Goal: Information Seeking & Learning: Learn about a topic

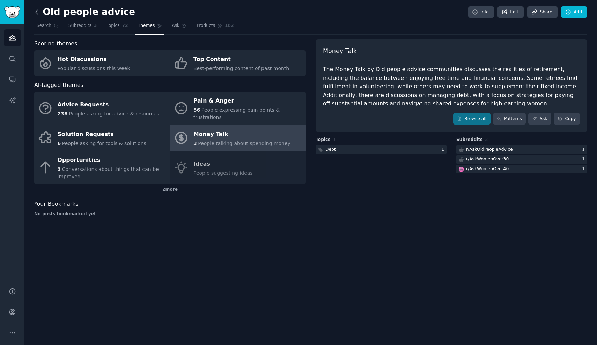
click at [40, 13] on icon at bounding box center [36, 11] width 7 height 7
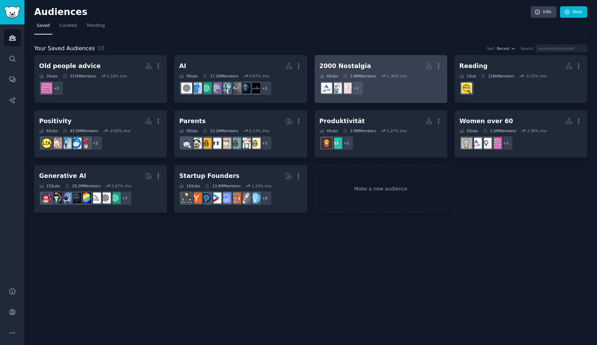
click at [346, 66] on div "2000 Nostalgia" at bounding box center [345, 66] width 52 height 9
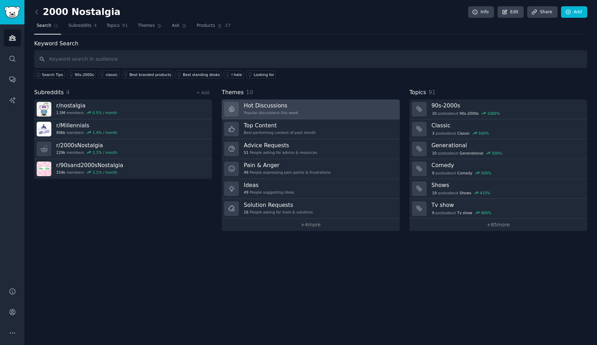
click at [274, 108] on div "Hot Discussions Popular discussions this week" at bounding box center [271, 109] width 54 height 15
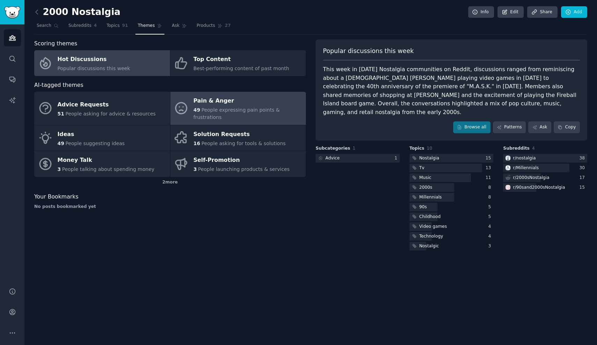
click at [238, 109] on span "People expressing pain points & frustrations" at bounding box center [236, 113] width 86 height 13
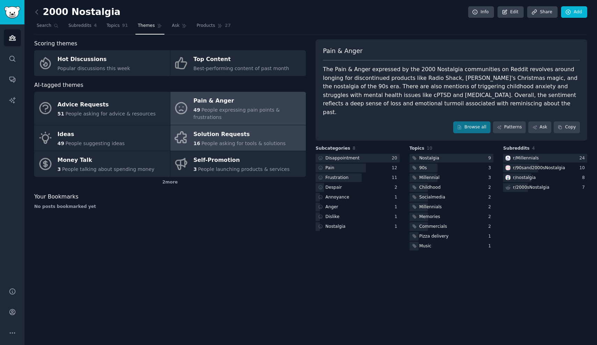
click at [225, 141] on span "People asking for tools & solutions" at bounding box center [243, 144] width 84 height 6
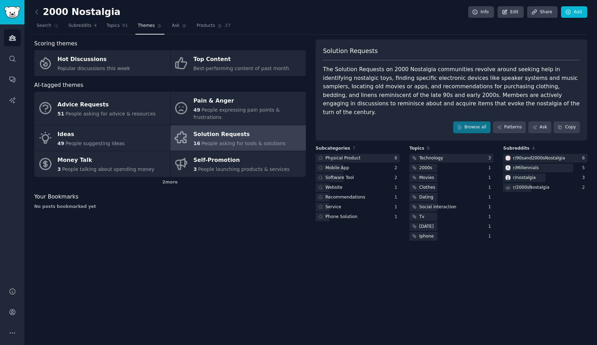
click at [225, 141] on span "People asking for tools & solutions" at bounding box center [243, 144] width 84 height 6
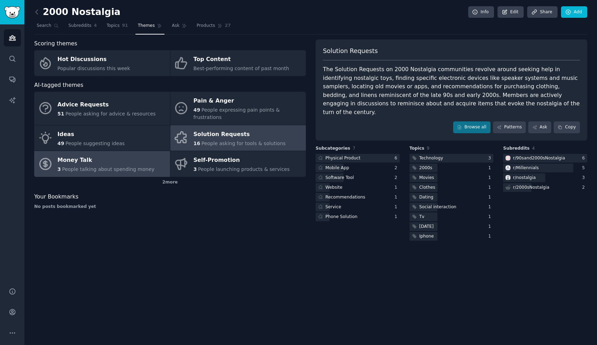
click at [117, 155] on div "Money Talk" at bounding box center [106, 160] width 97 height 11
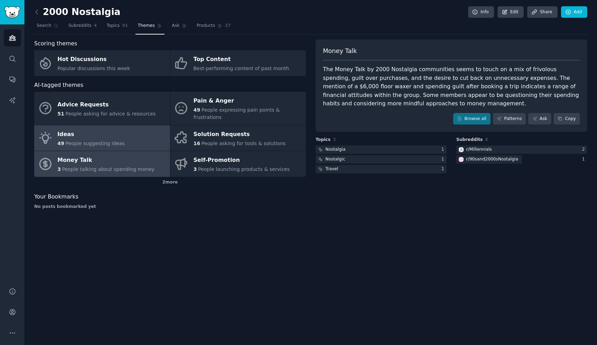
click at [126, 131] on link "Ideas 49 People suggesting ideas" at bounding box center [102, 138] width 136 height 26
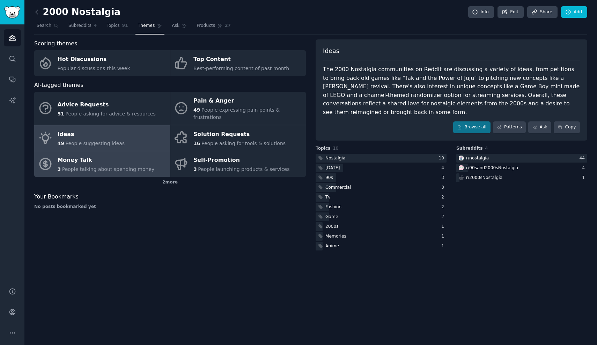
click at [133, 155] on div "Money Talk" at bounding box center [106, 160] width 97 height 11
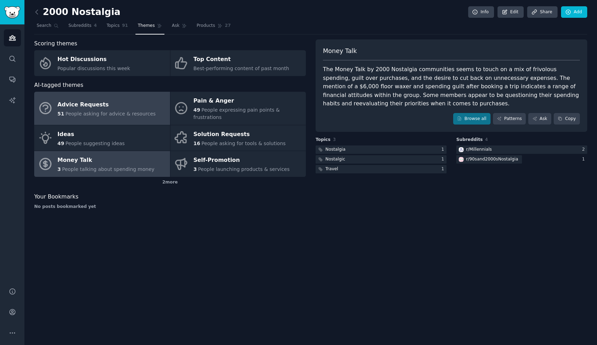
click at [134, 100] on div "Advice Requests" at bounding box center [107, 104] width 98 height 11
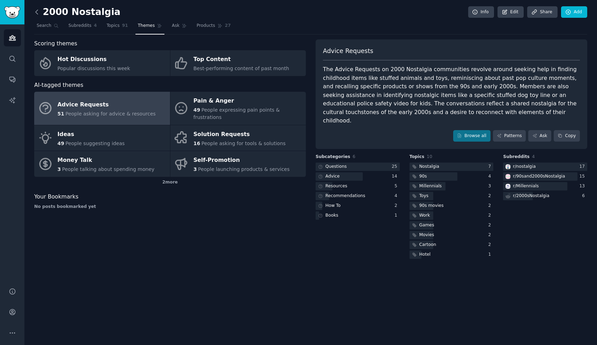
click at [37, 13] on icon at bounding box center [36, 11] width 7 height 7
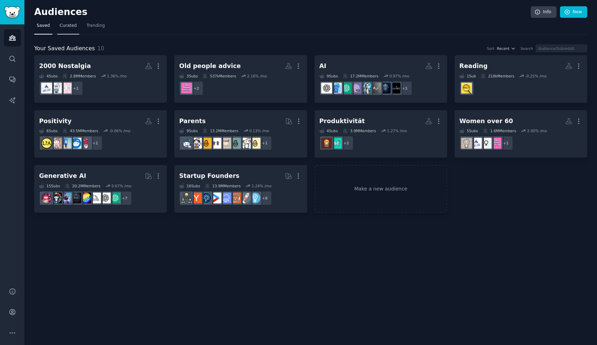
click at [68, 30] on link "Curated" at bounding box center [68, 27] width 22 height 14
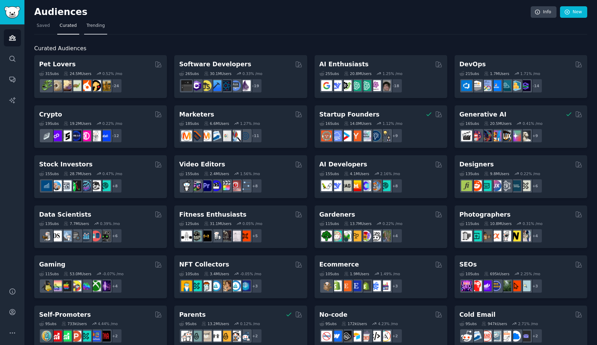
click at [94, 28] on span "Trending" at bounding box center [96, 26] width 18 height 6
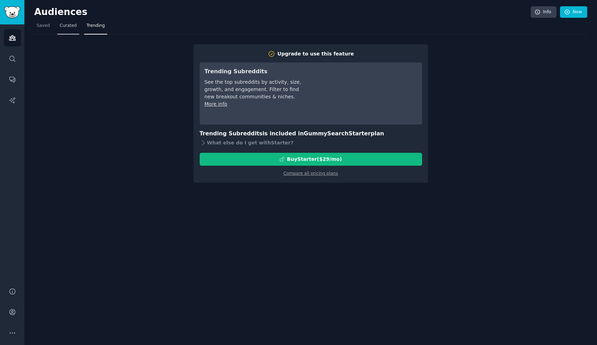
click at [70, 28] on span "Curated" at bounding box center [68, 26] width 17 height 6
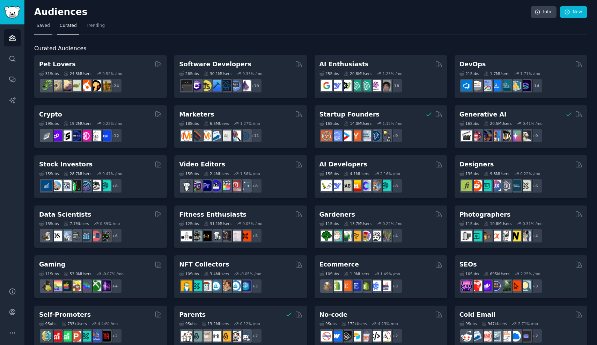
click at [46, 27] on span "Saved" at bounding box center [43, 26] width 13 height 6
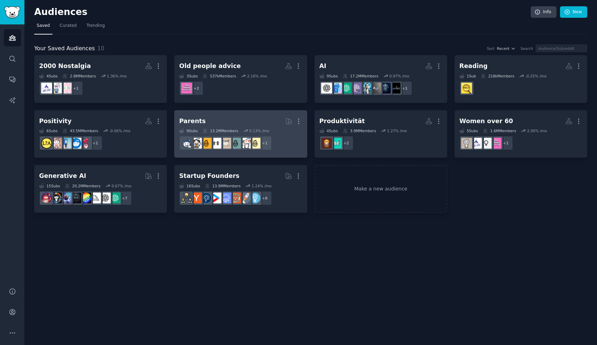
click at [217, 121] on h2 "Parents More" at bounding box center [240, 121] width 123 height 12
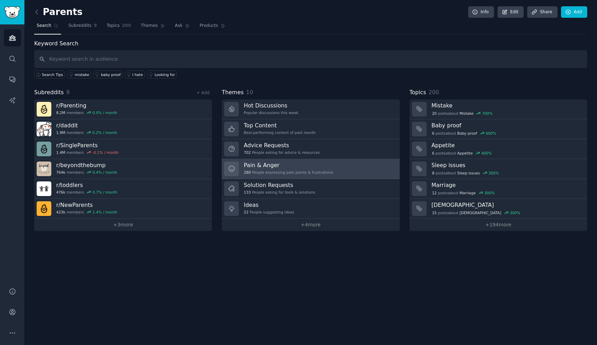
click at [271, 162] on h3 "Pain & Anger" at bounding box center [288, 165] width 89 height 7
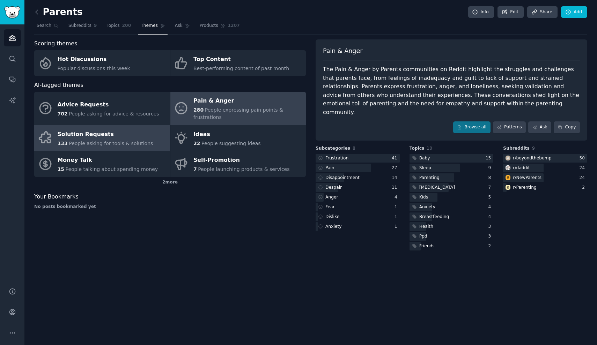
click at [129, 140] on div "133 People asking for tools & solutions" at bounding box center [106, 143] width 96 height 7
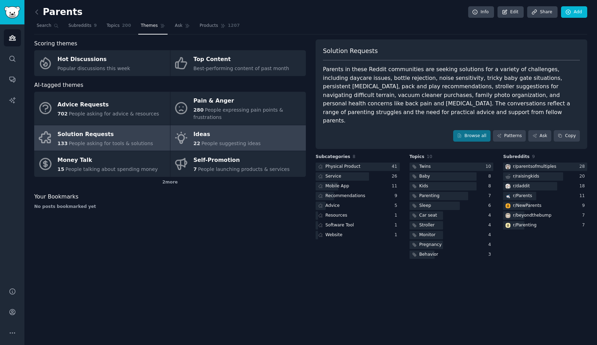
click at [197, 144] on span "22" at bounding box center [196, 144] width 7 height 6
